Goal: Find specific page/section: Find specific page/section

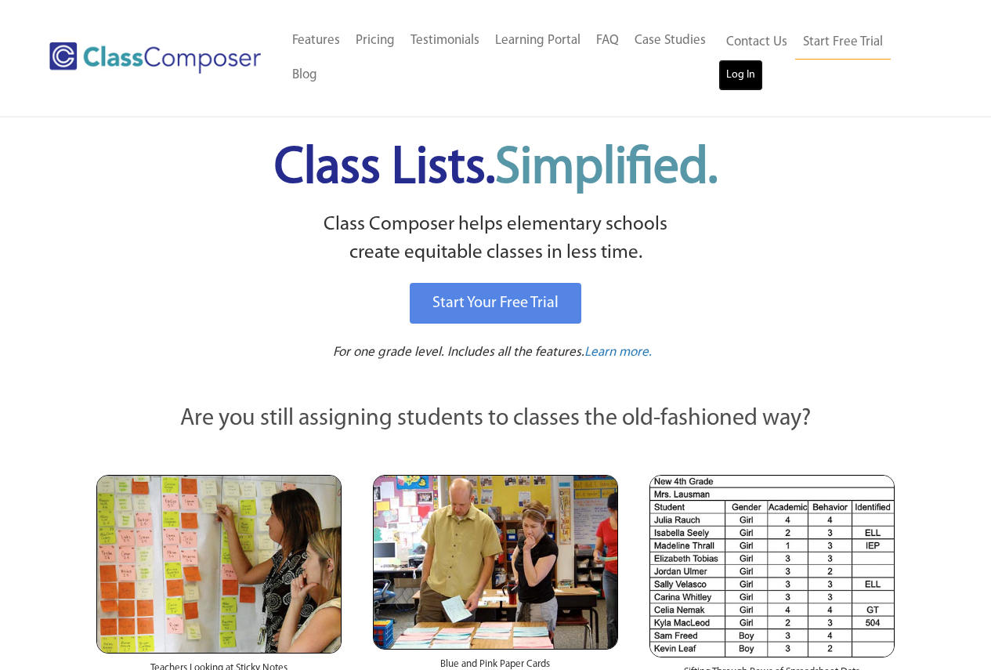
click at [744, 71] on link "Log In" at bounding box center [741, 75] width 45 height 31
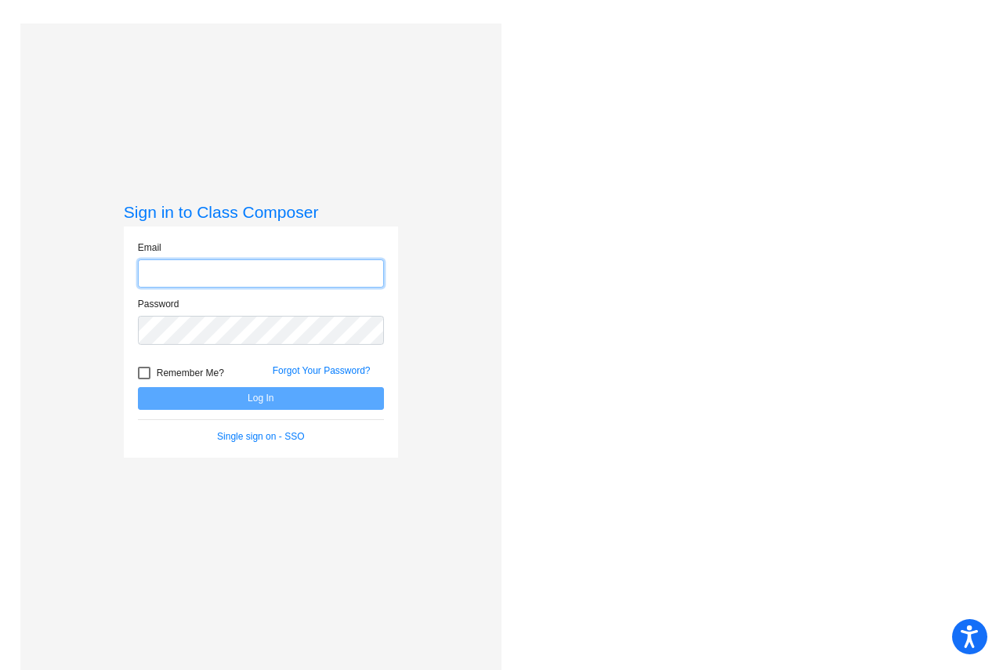
type input "[EMAIL_ADDRESS][DOMAIN_NAME]"
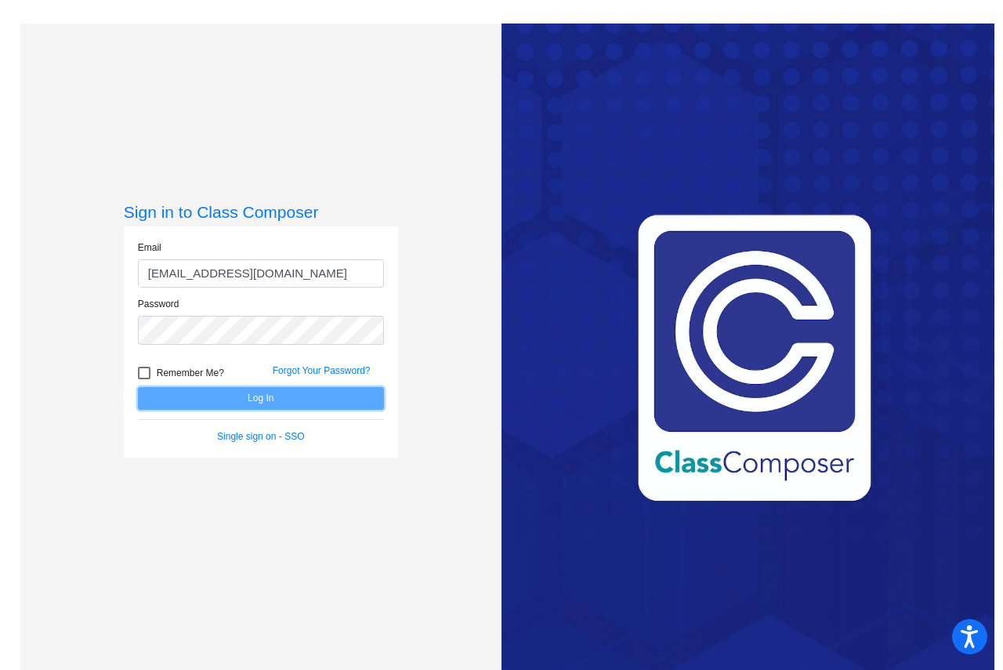
click at [299, 387] on button "Log In" at bounding box center [261, 398] width 246 height 23
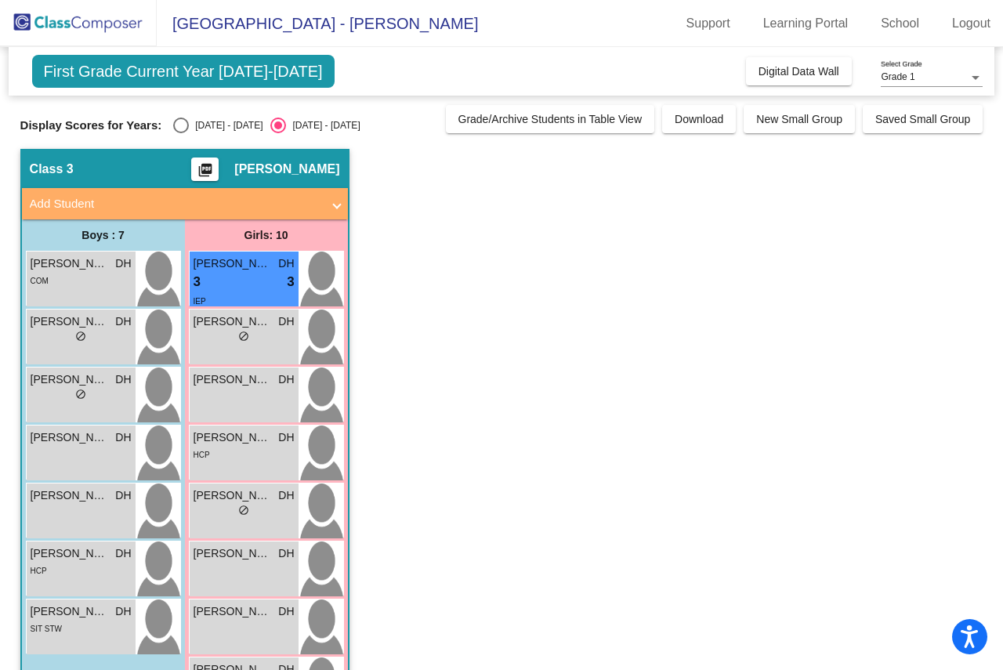
scroll to position [186, 0]
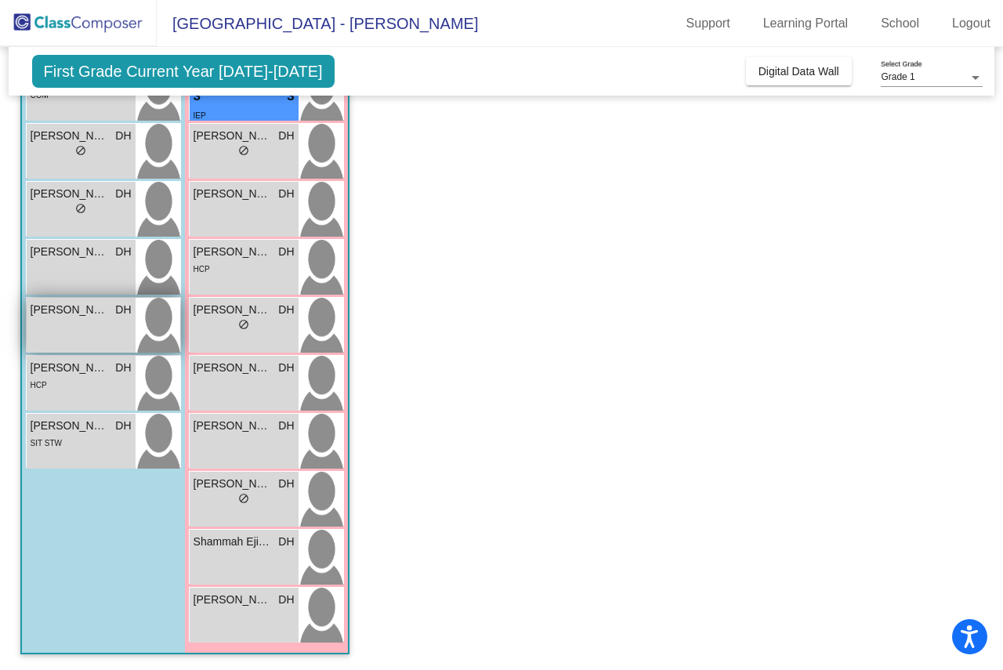
click at [70, 324] on div "[PERSON_NAME] lock do_not_disturb_alt" at bounding box center [81, 325] width 109 height 55
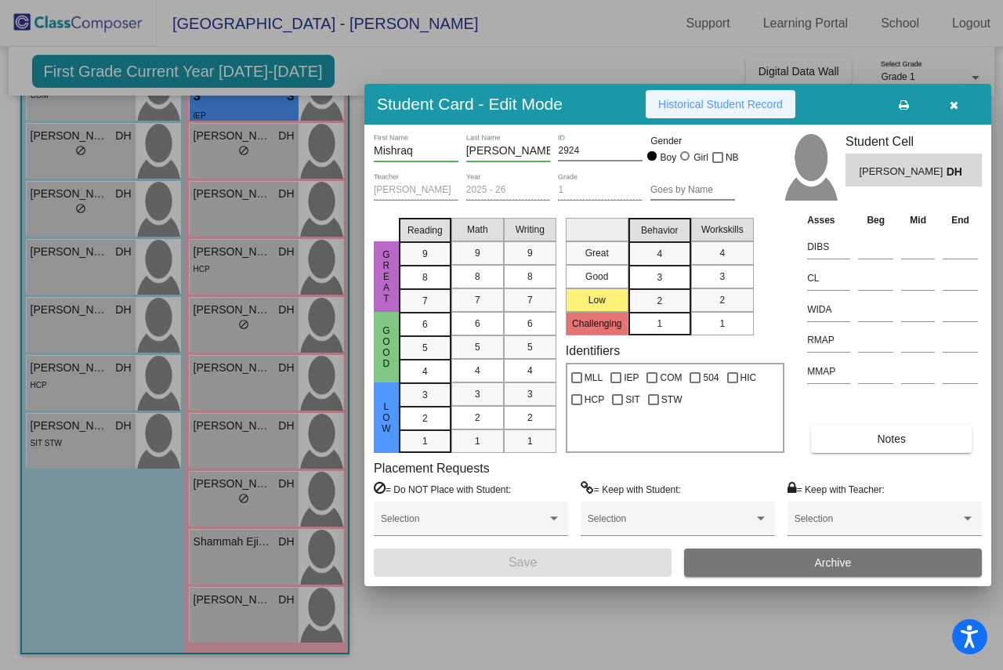
click at [691, 105] on span "Historical Student Record" at bounding box center [720, 104] width 125 height 13
